Goal: Information Seeking & Learning: Learn about a topic

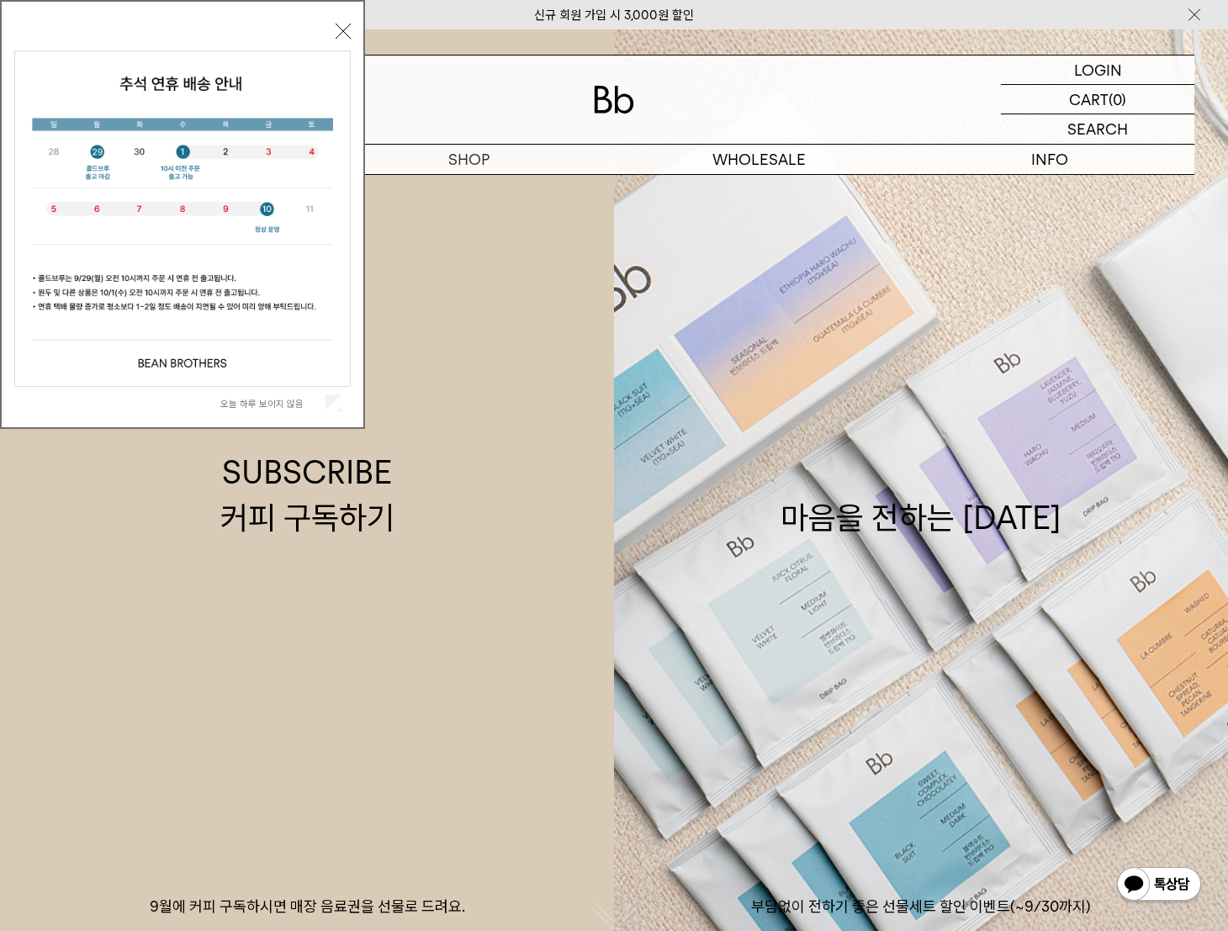
drag, startPoint x: 347, startPoint y: 28, endPoint x: 368, endPoint y: 57, distance: 36.7
click at [347, 28] on button "닫기" at bounding box center [343, 31] width 15 height 15
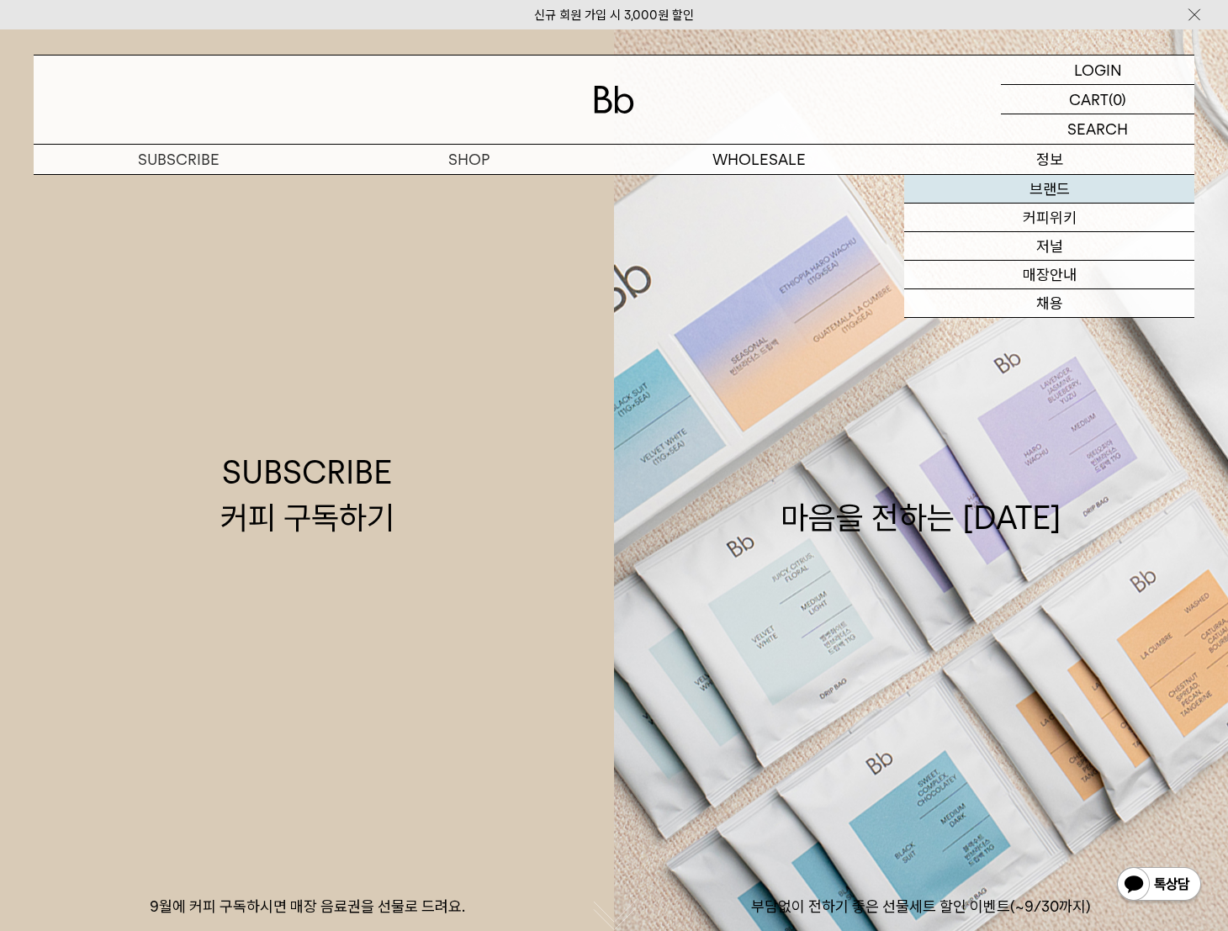
click at [1031, 184] on link "브랜드" at bounding box center [1049, 189] width 290 height 29
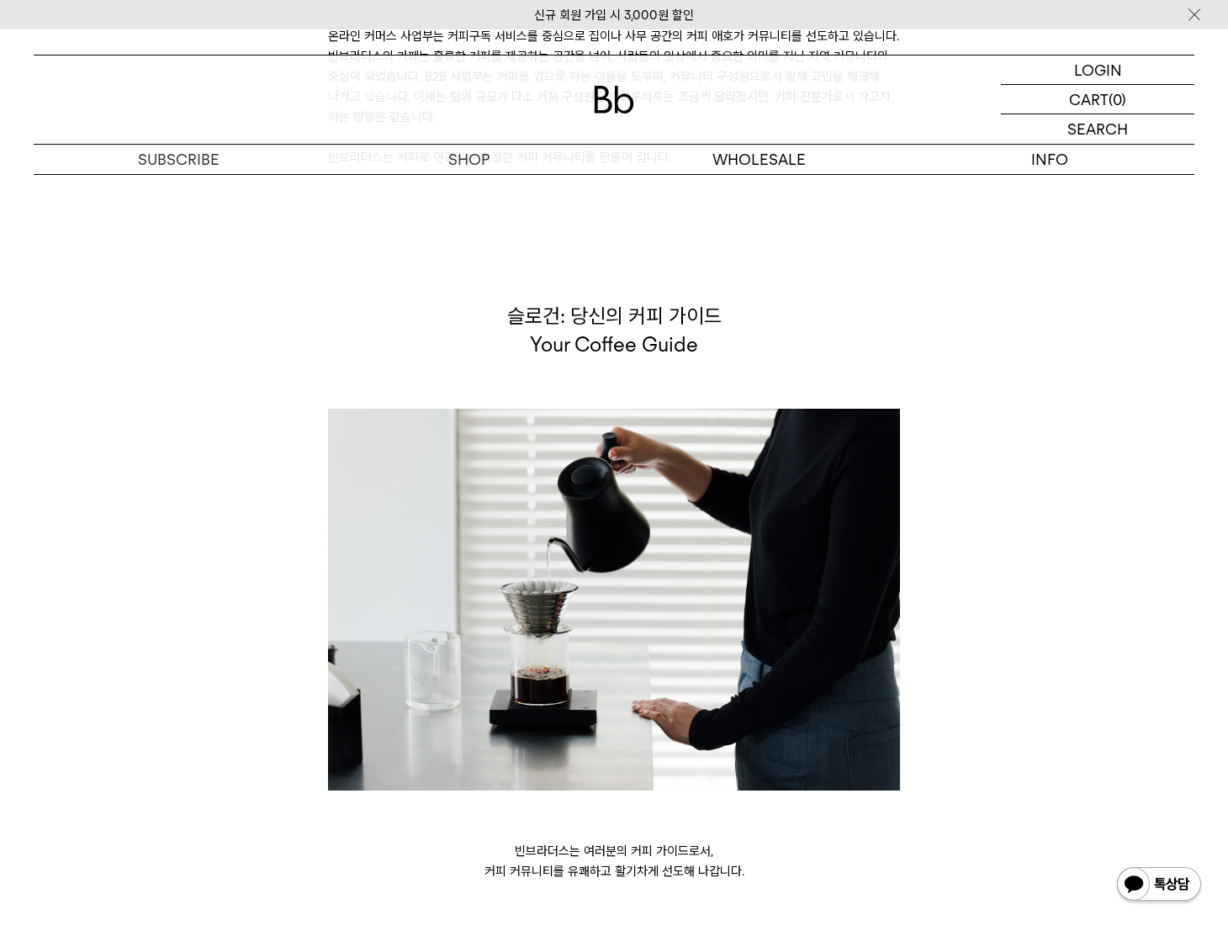
scroll to position [4291, 0]
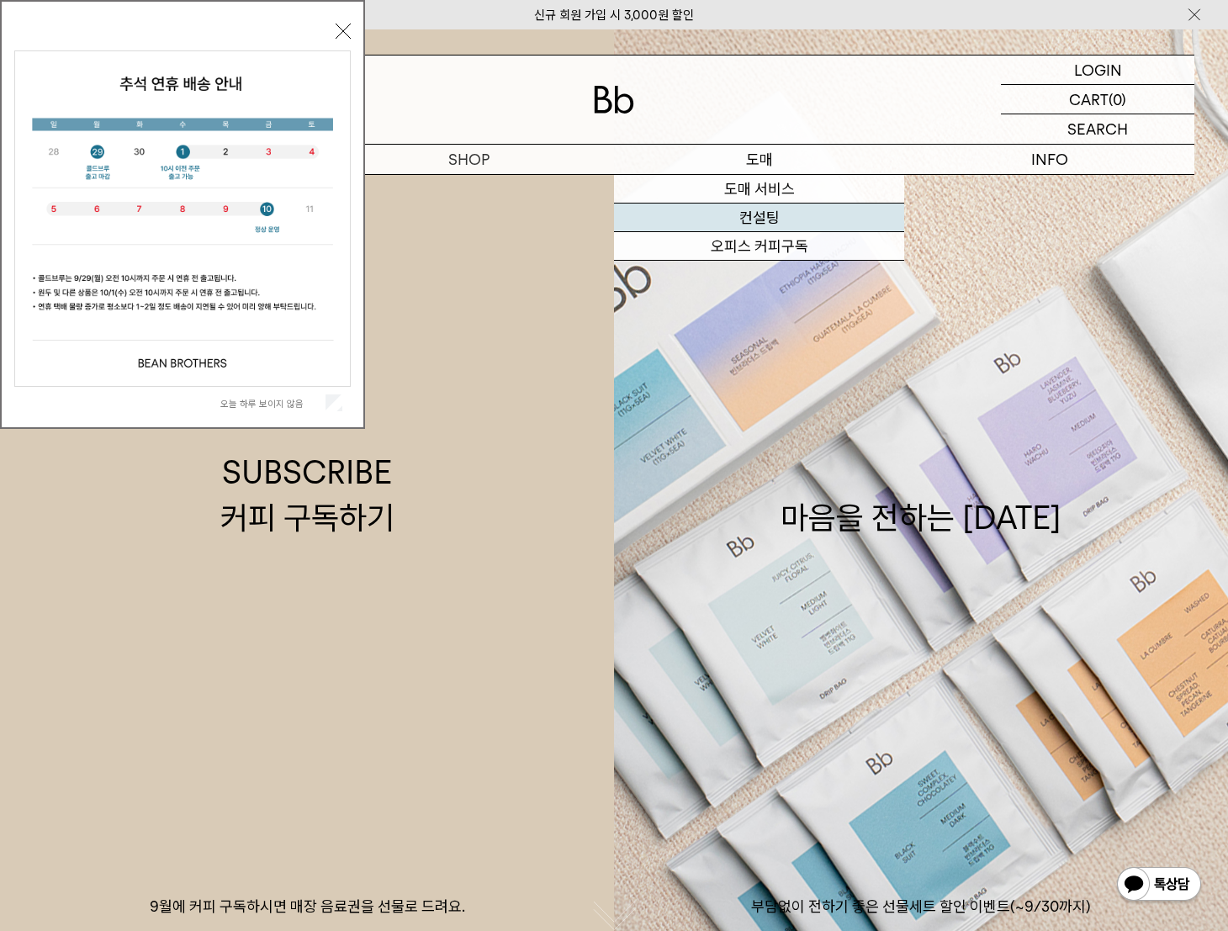
click at [757, 209] on link "컨설팅" at bounding box center [759, 218] width 290 height 29
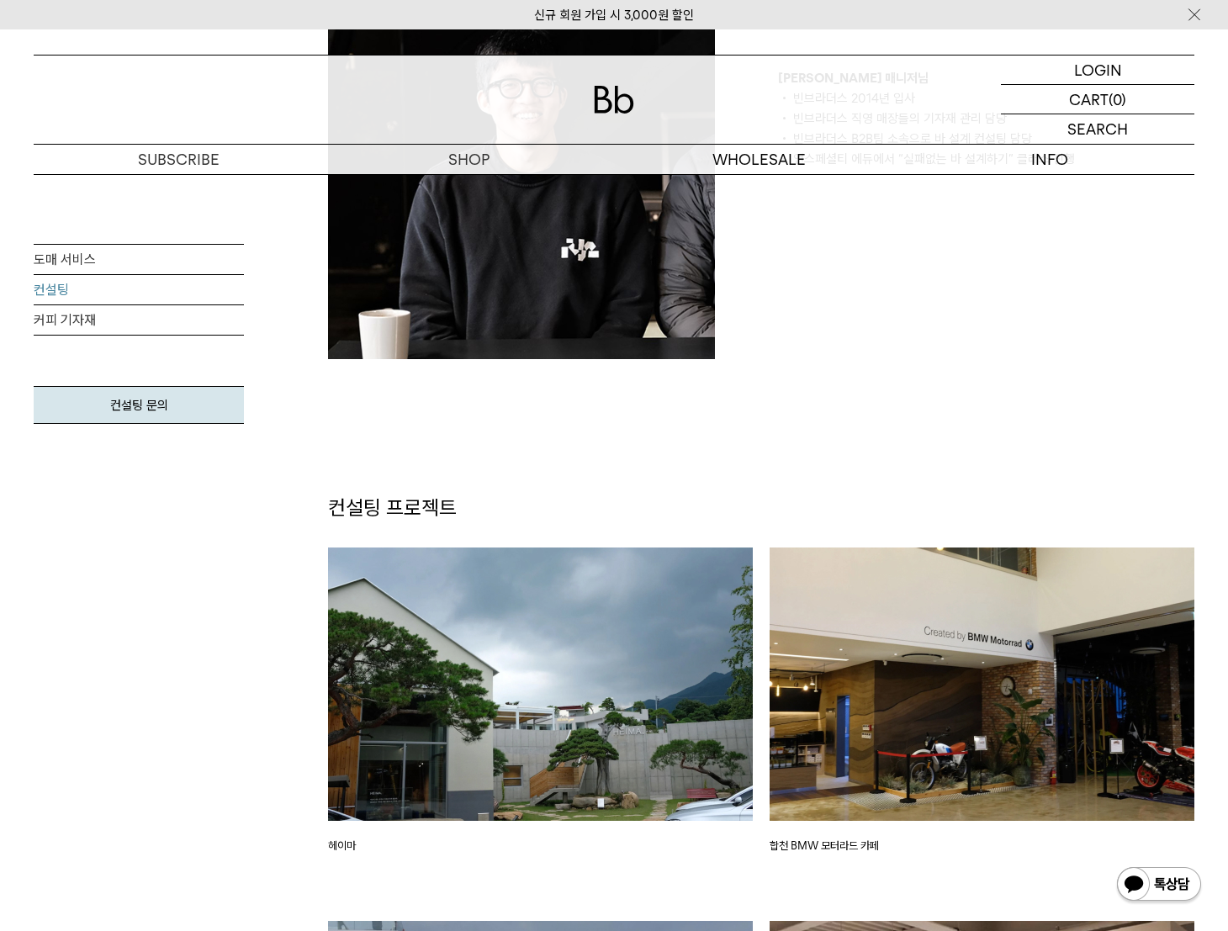
scroll to position [2103, 0]
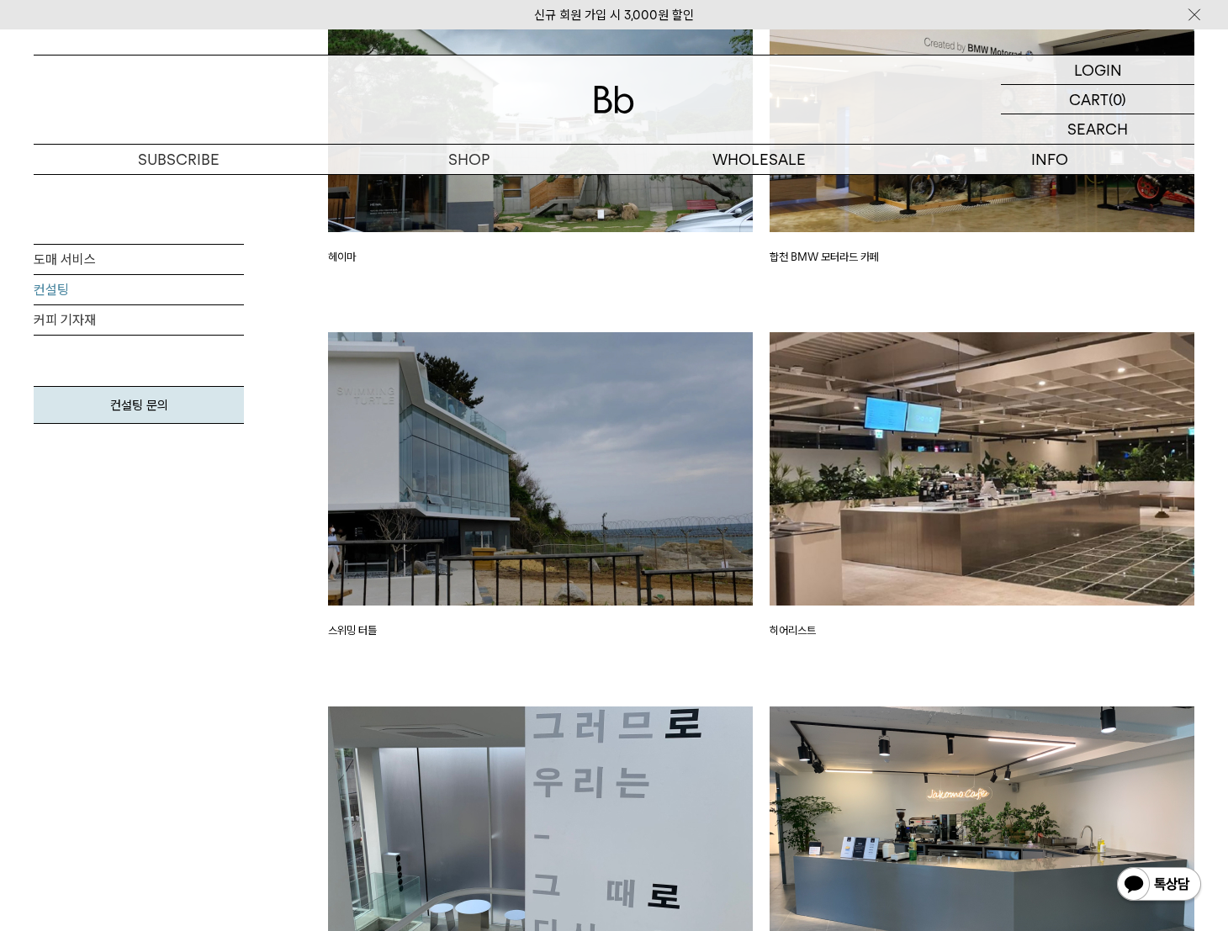
click at [394, 485] on img at bounding box center [540, 468] width 425 height 273
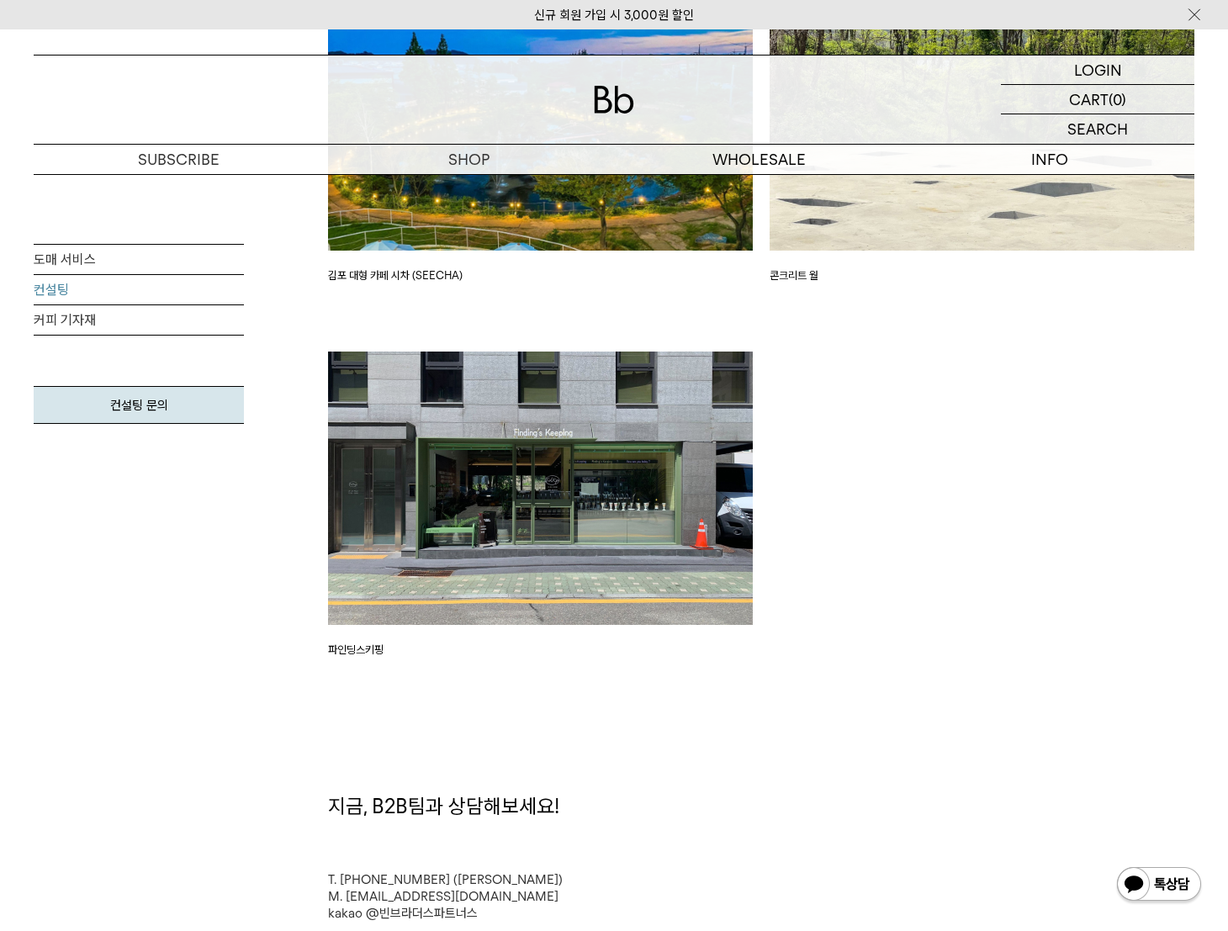
scroll to position [4291, 0]
